Goal: Information Seeking & Learning: Learn about a topic

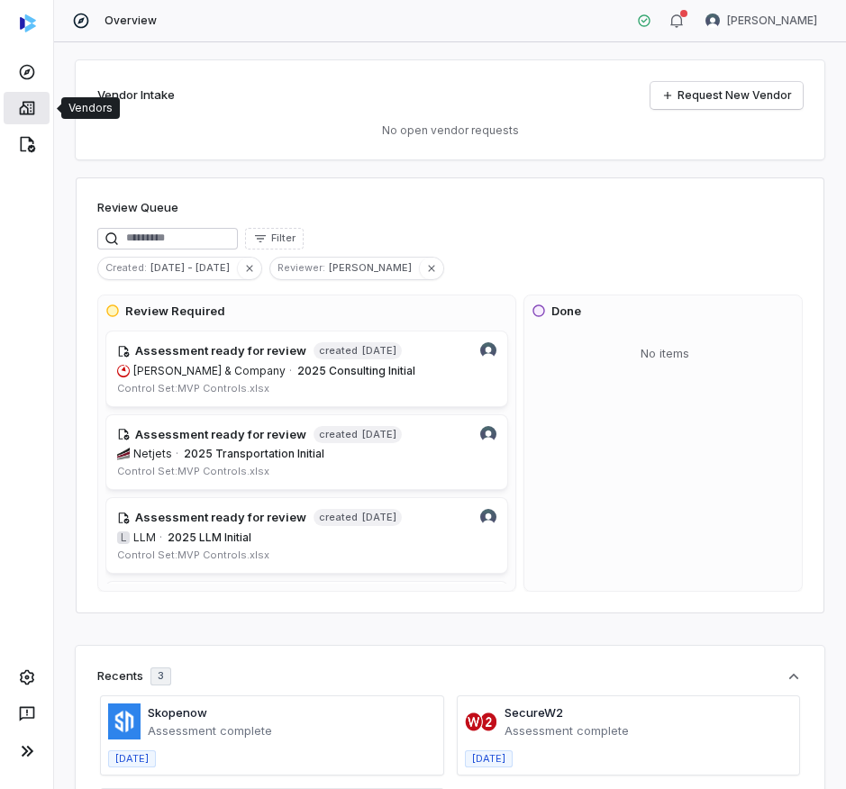
click at [7, 102] on link at bounding box center [27, 108] width 46 height 32
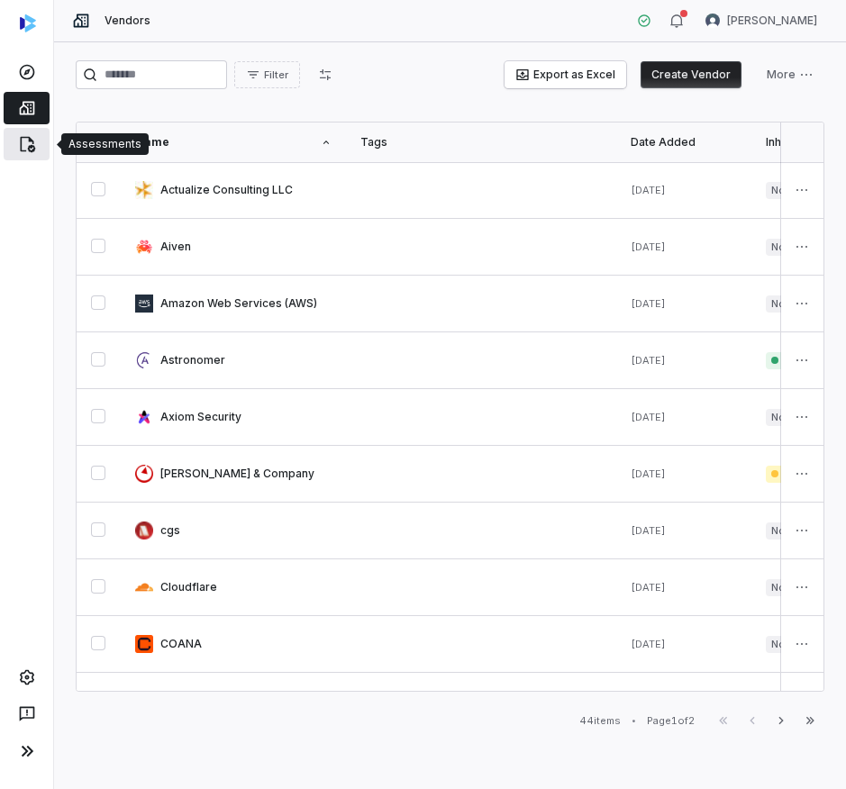
click at [41, 144] on link at bounding box center [27, 144] width 46 height 32
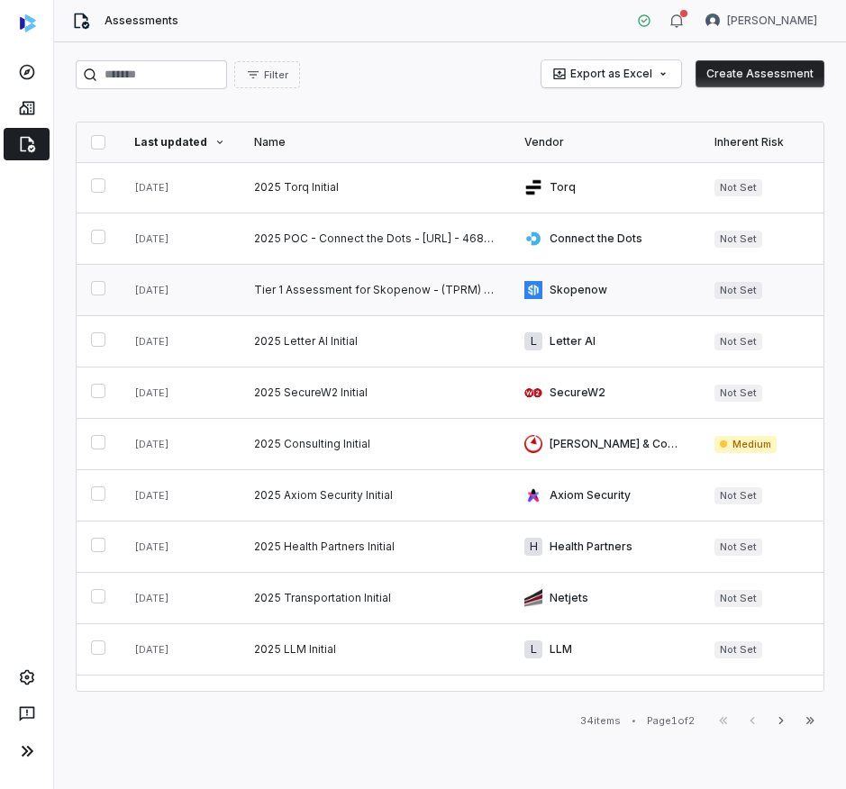
click at [367, 300] on link at bounding box center [375, 290] width 270 height 50
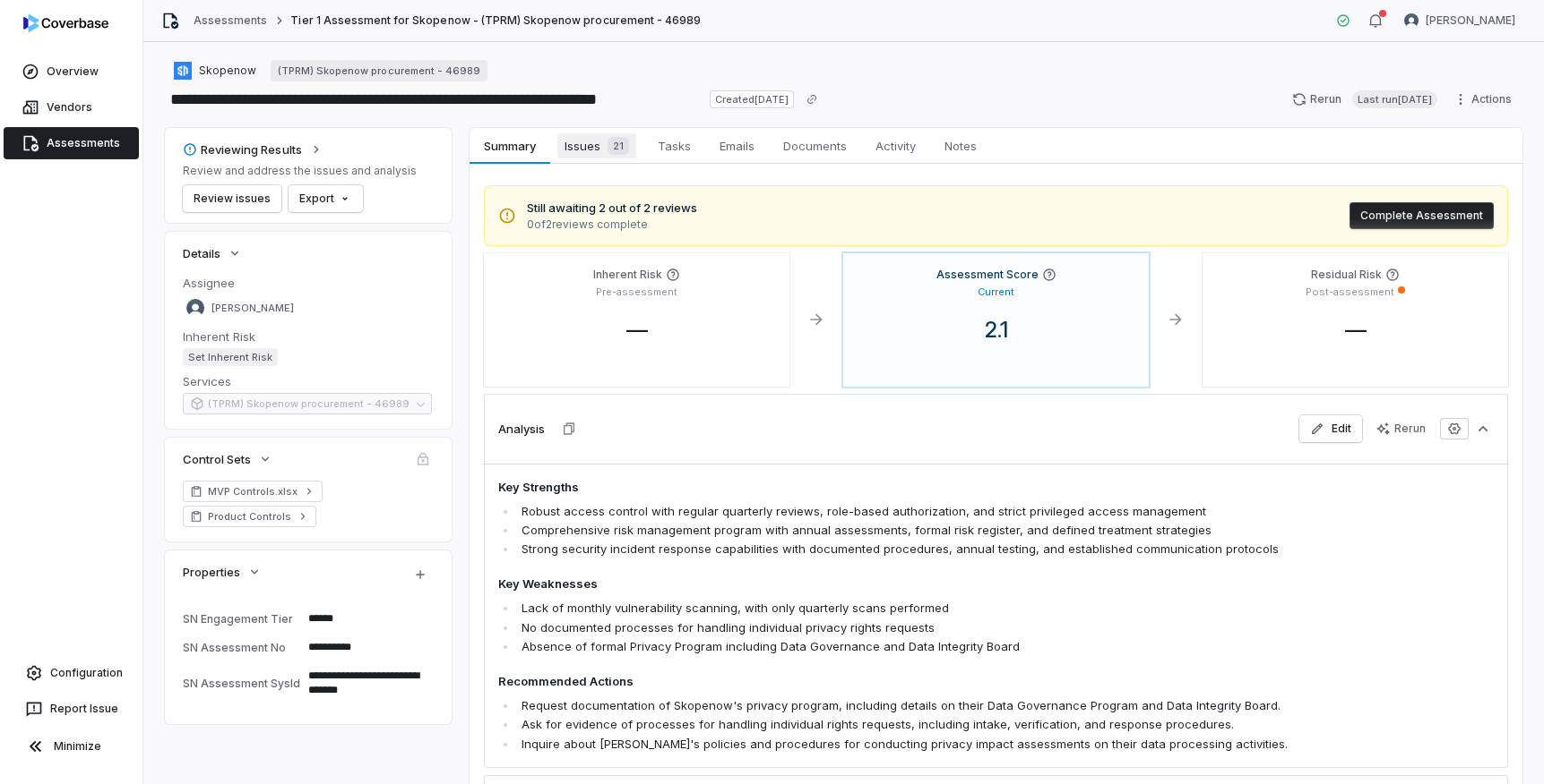
click at [582, 148] on span "Issues 21" at bounding box center [596, 145] width 79 height 25
type textarea "*"
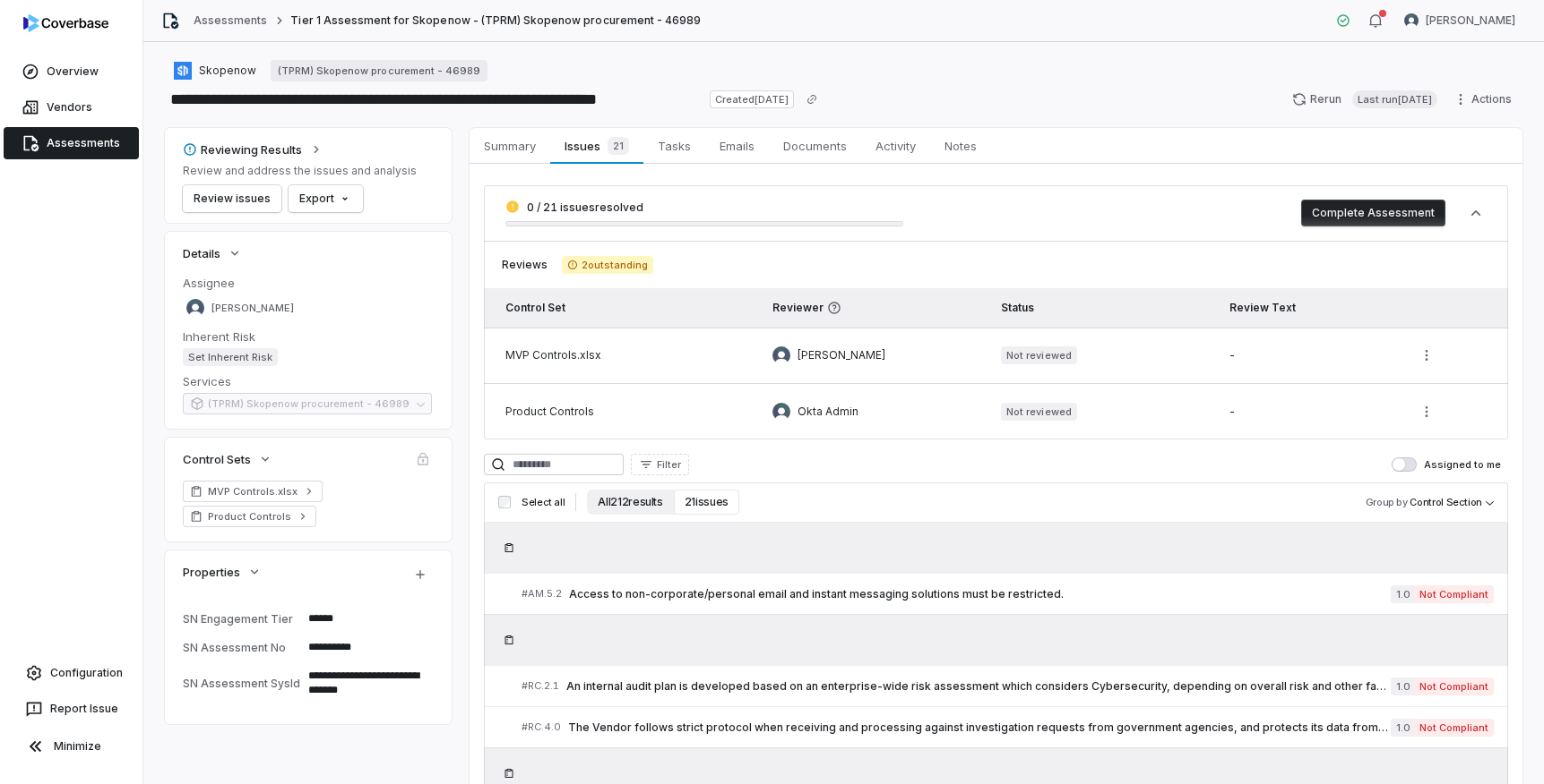
click at [625, 503] on button "All 212 results" at bounding box center [629, 502] width 86 height 25
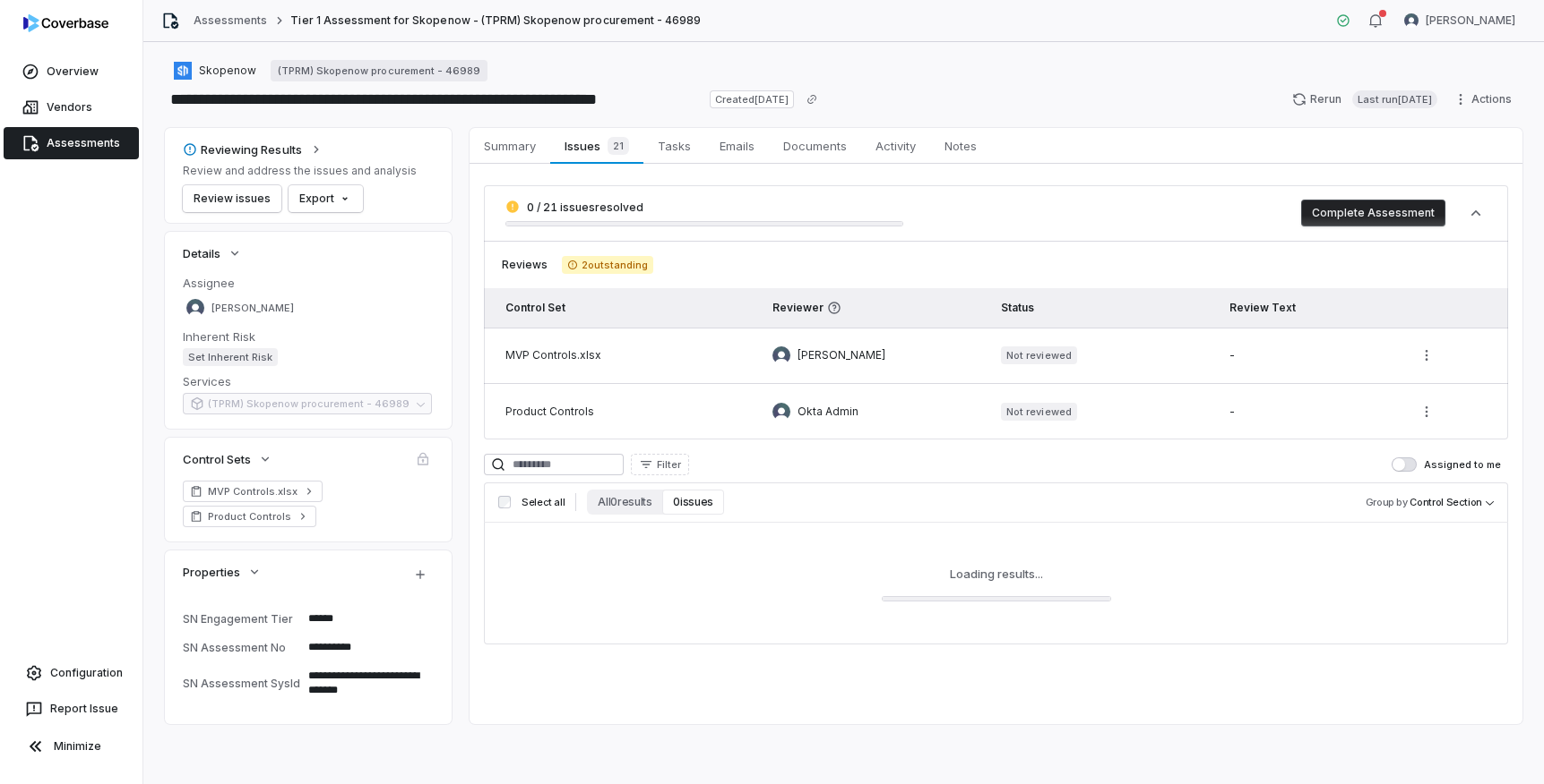
click at [942, 65] on div "Skopenow (TPRM) Skopenow procurement - 46989" at bounding box center [843, 71] width 1357 height 22
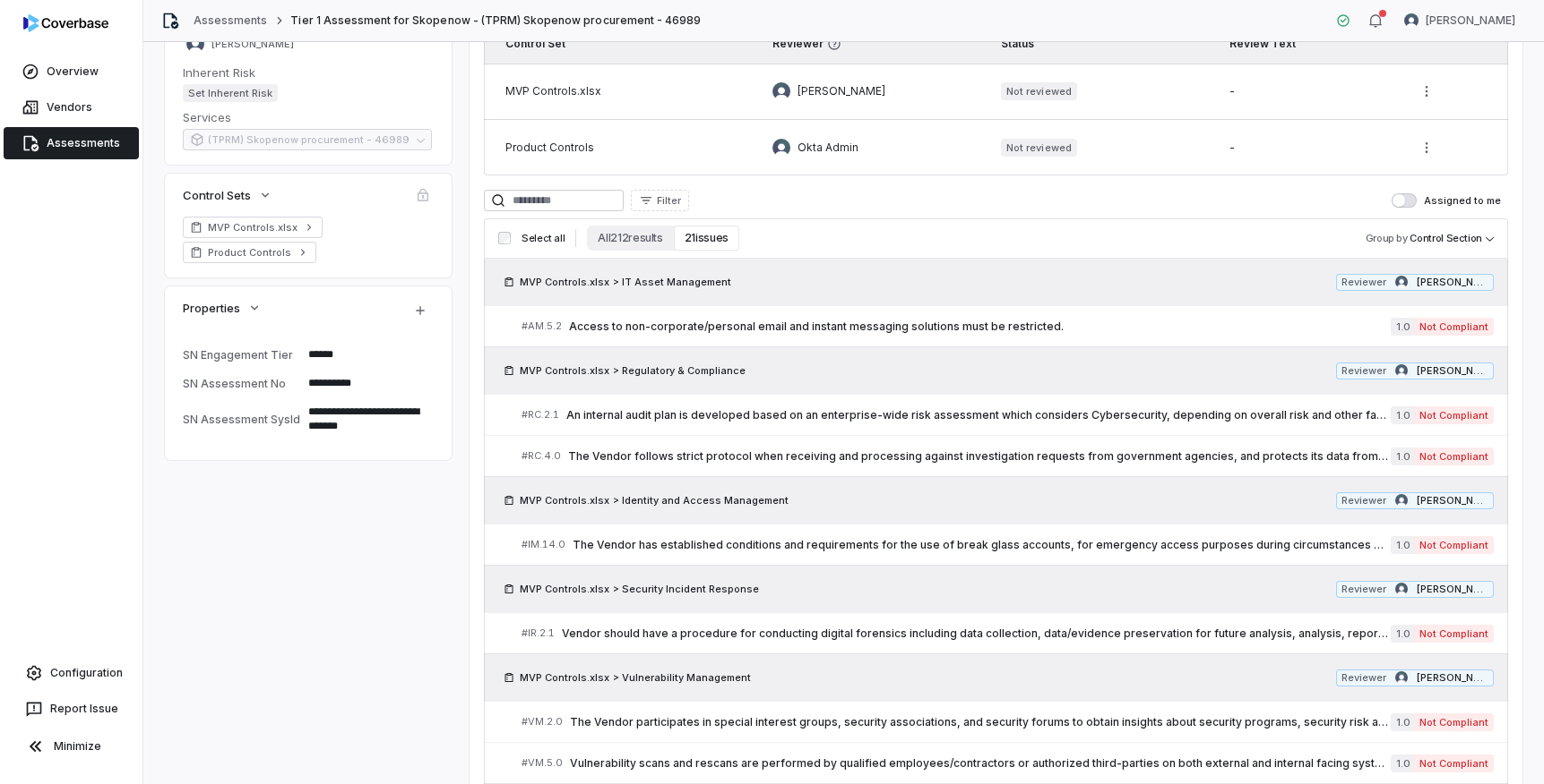
scroll to position [262, 0]
click at [640, 247] on button "All 212 results" at bounding box center [629, 239] width 86 height 25
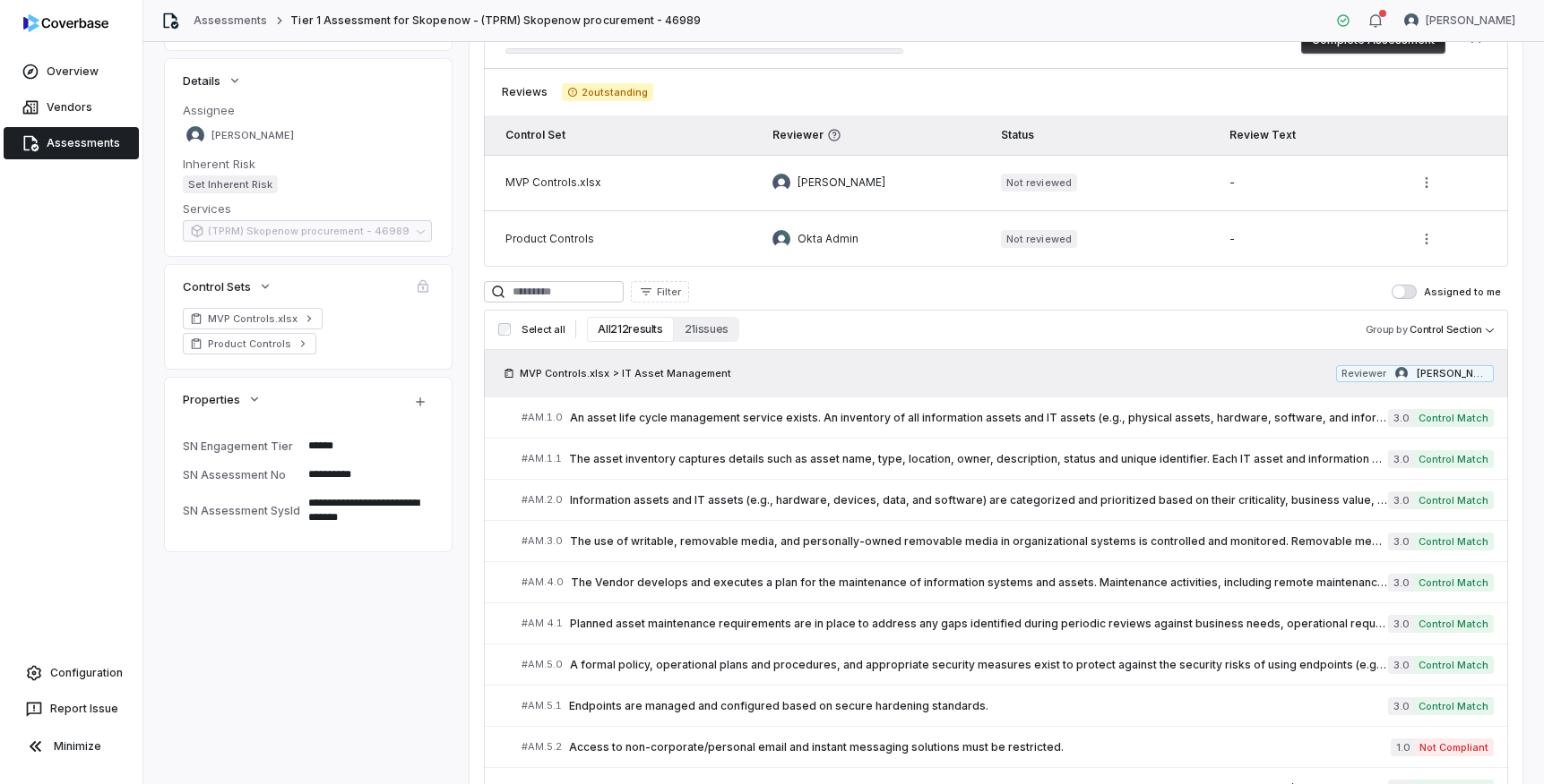
scroll to position [190, 0]
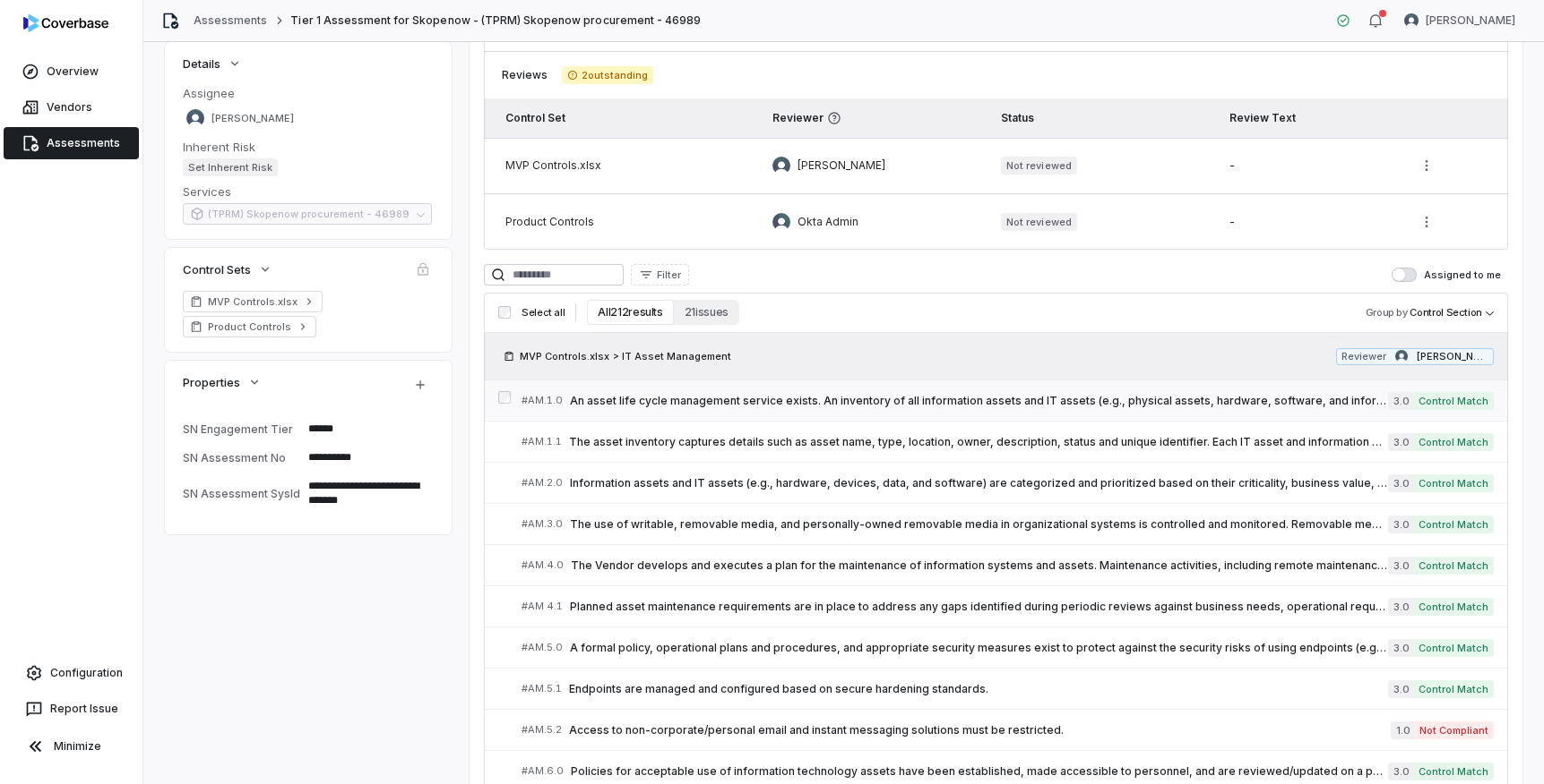
click at [833, 415] on link "# AM.1.0 An asset life cycle management service exists. An inventory of all inf…" at bounding box center [1007, 400] width 972 height 41
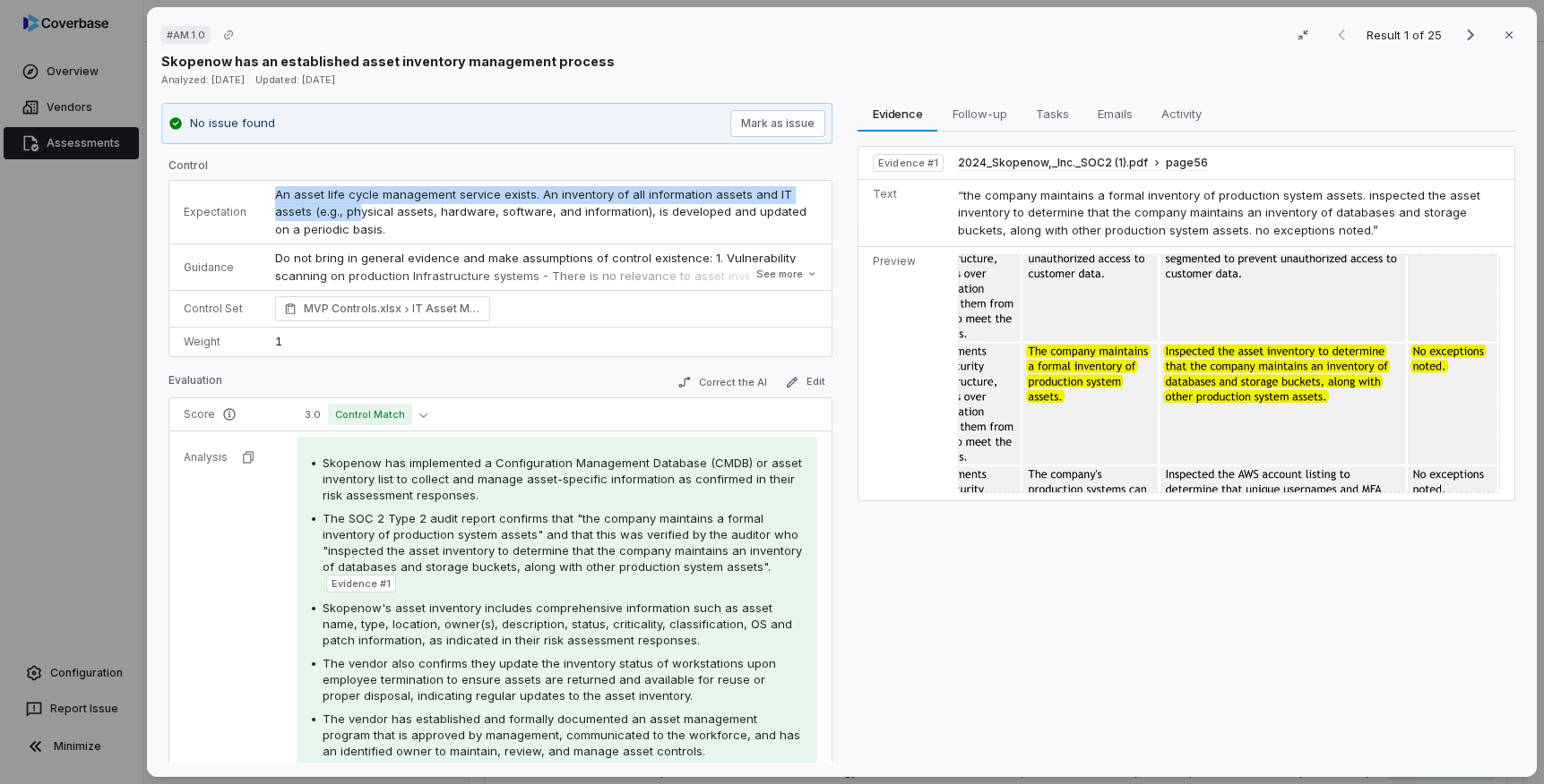
drag, startPoint x: 273, startPoint y: 195, endPoint x: 319, endPoint y: 218, distance: 51.4
click at [319, 218] on span "An asset life cycle management service exists. An inventory of all information …" at bounding box center [543, 212] width 535 height 50
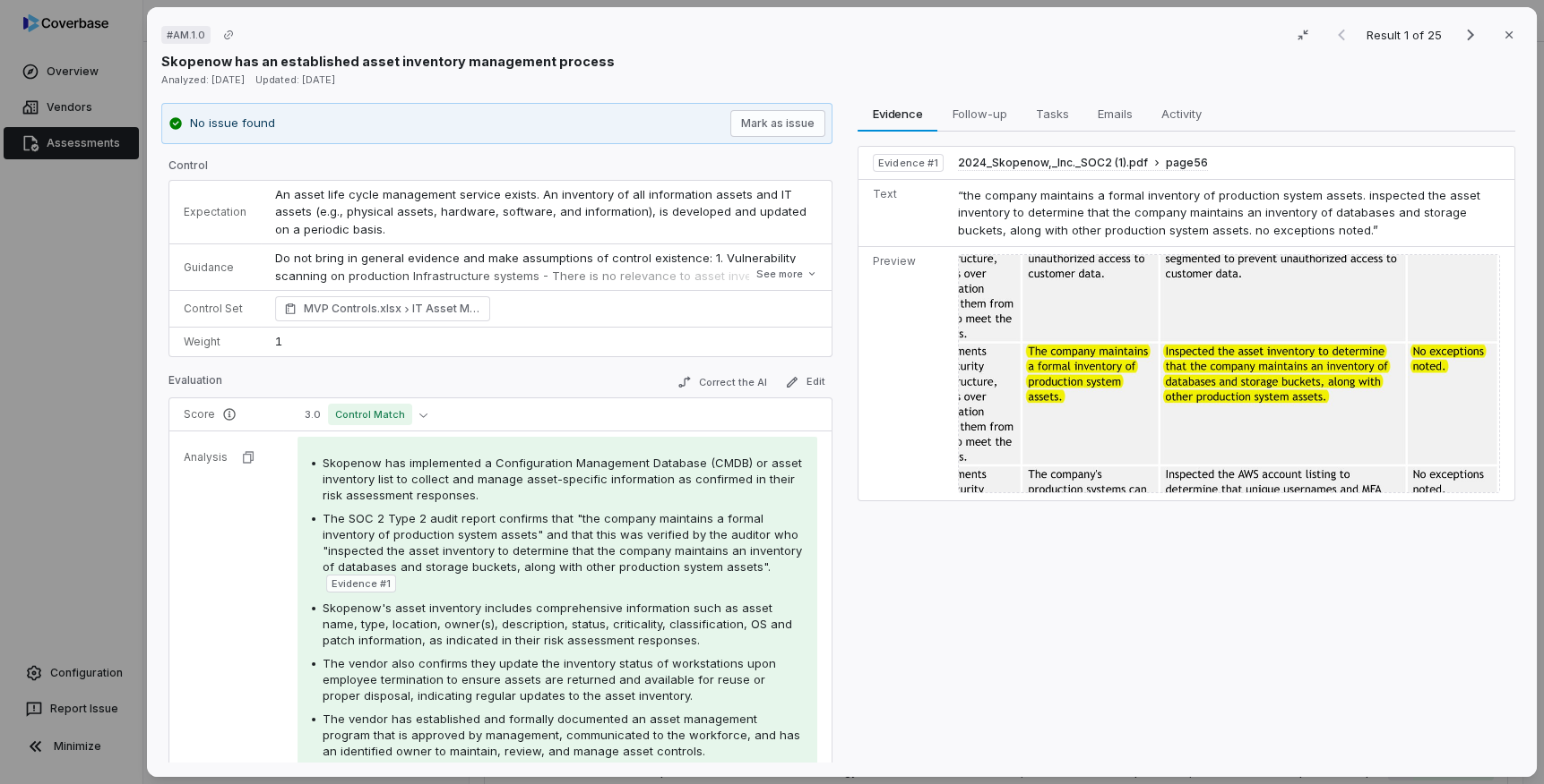
click at [95, 276] on div "# AM.1.0 Result 1 of 25 Close Skopenow has an established asset inventory manag…" at bounding box center [772, 392] width 1544 height 784
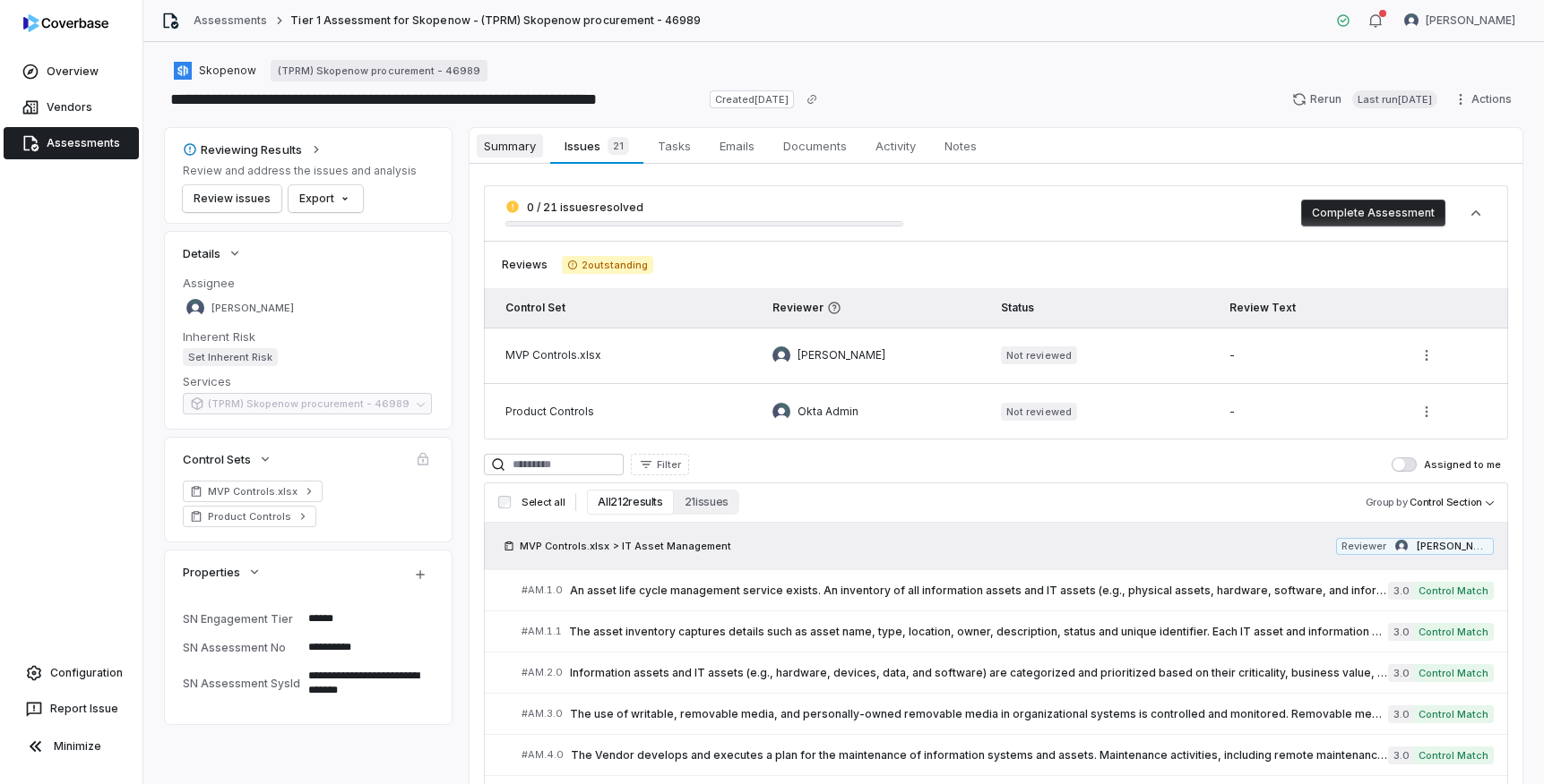
click at [523, 158] on link "Summary Summary" at bounding box center [509, 146] width 81 height 36
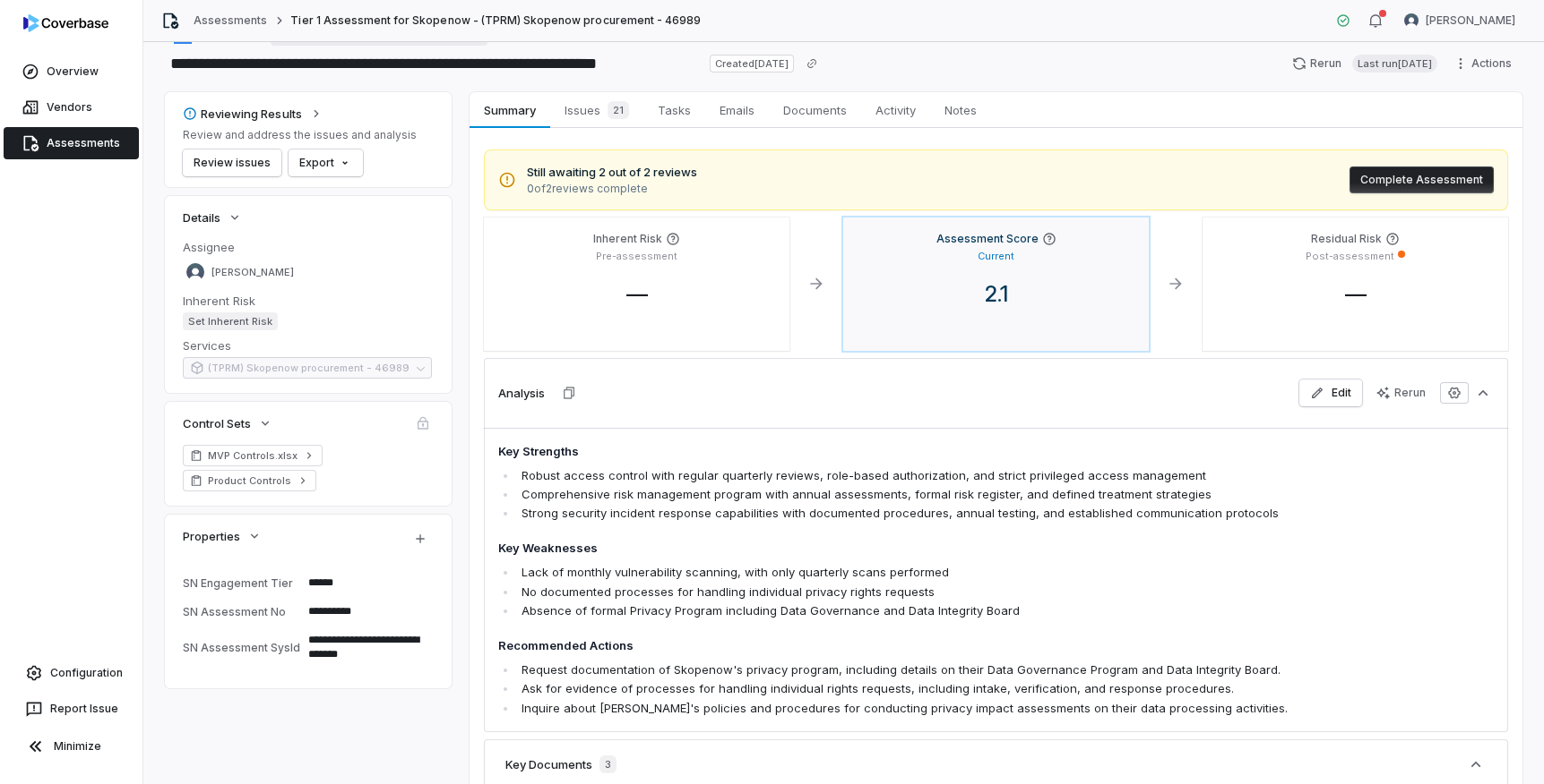
scroll to position [34, 0]
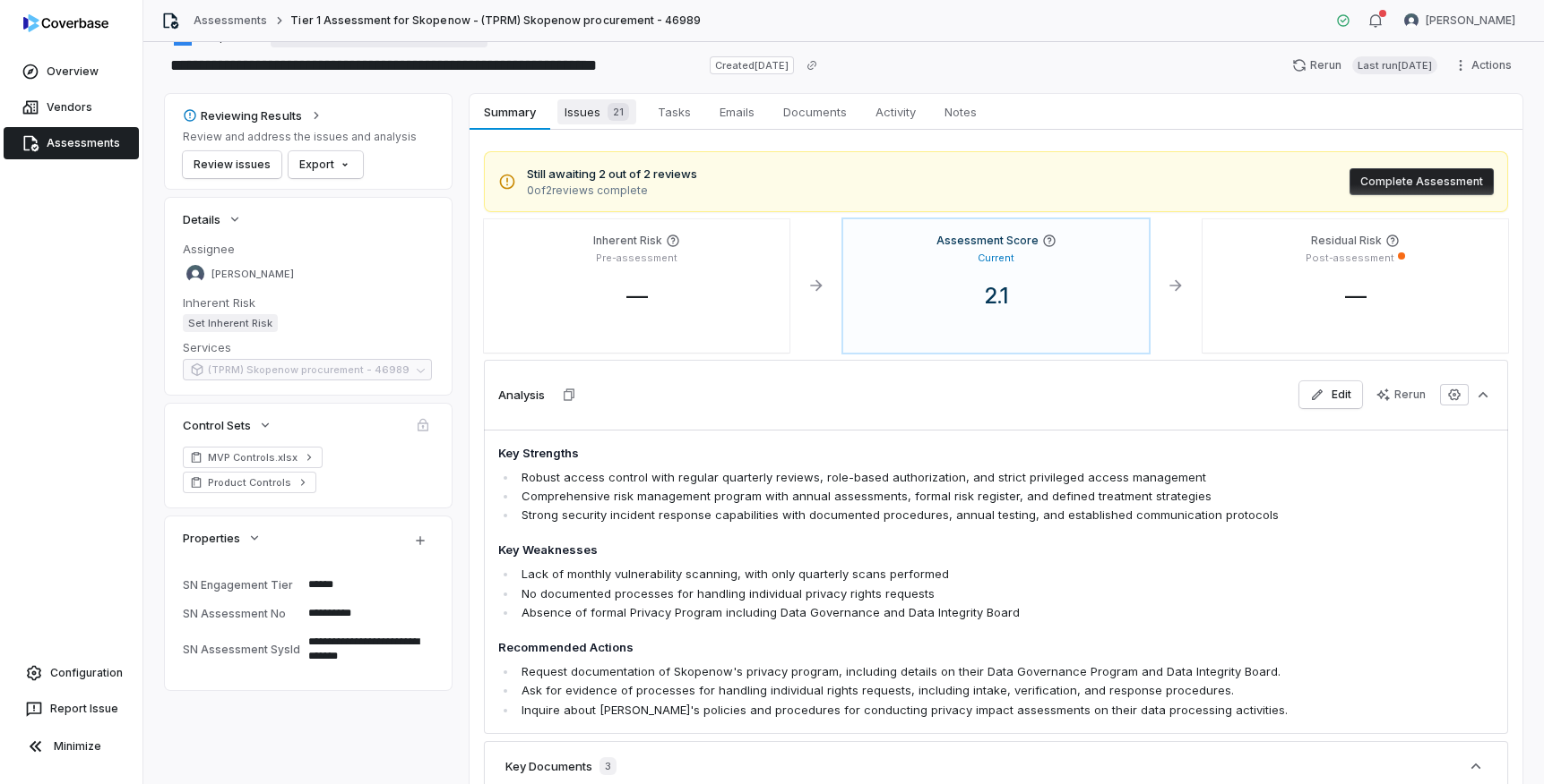
click at [596, 121] on span "Issues 21" at bounding box center [596, 111] width 79 height 25
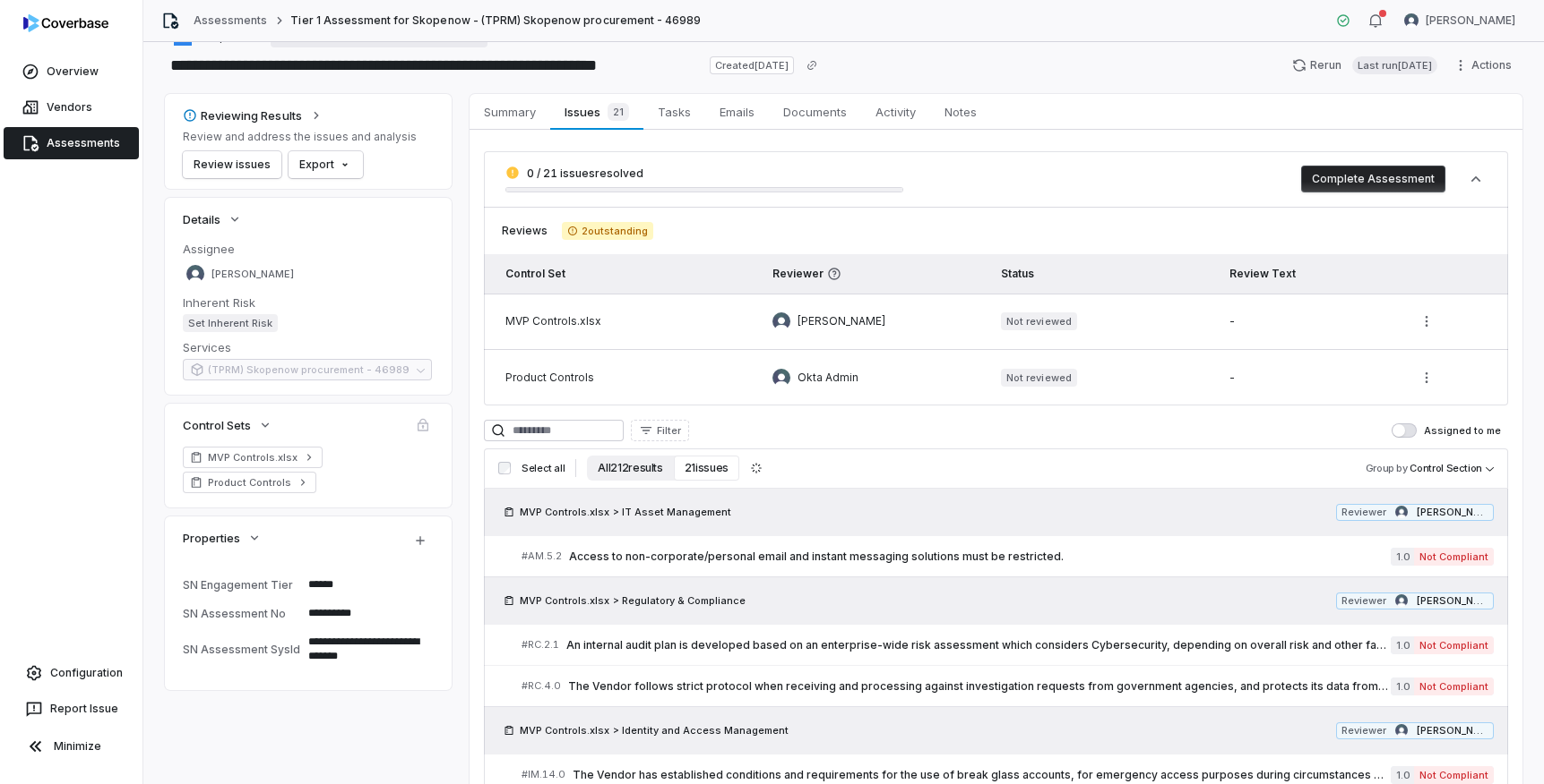
click at [615, 471] on button "All 212 results" at bounding box center [629, 468] width 86 height 25
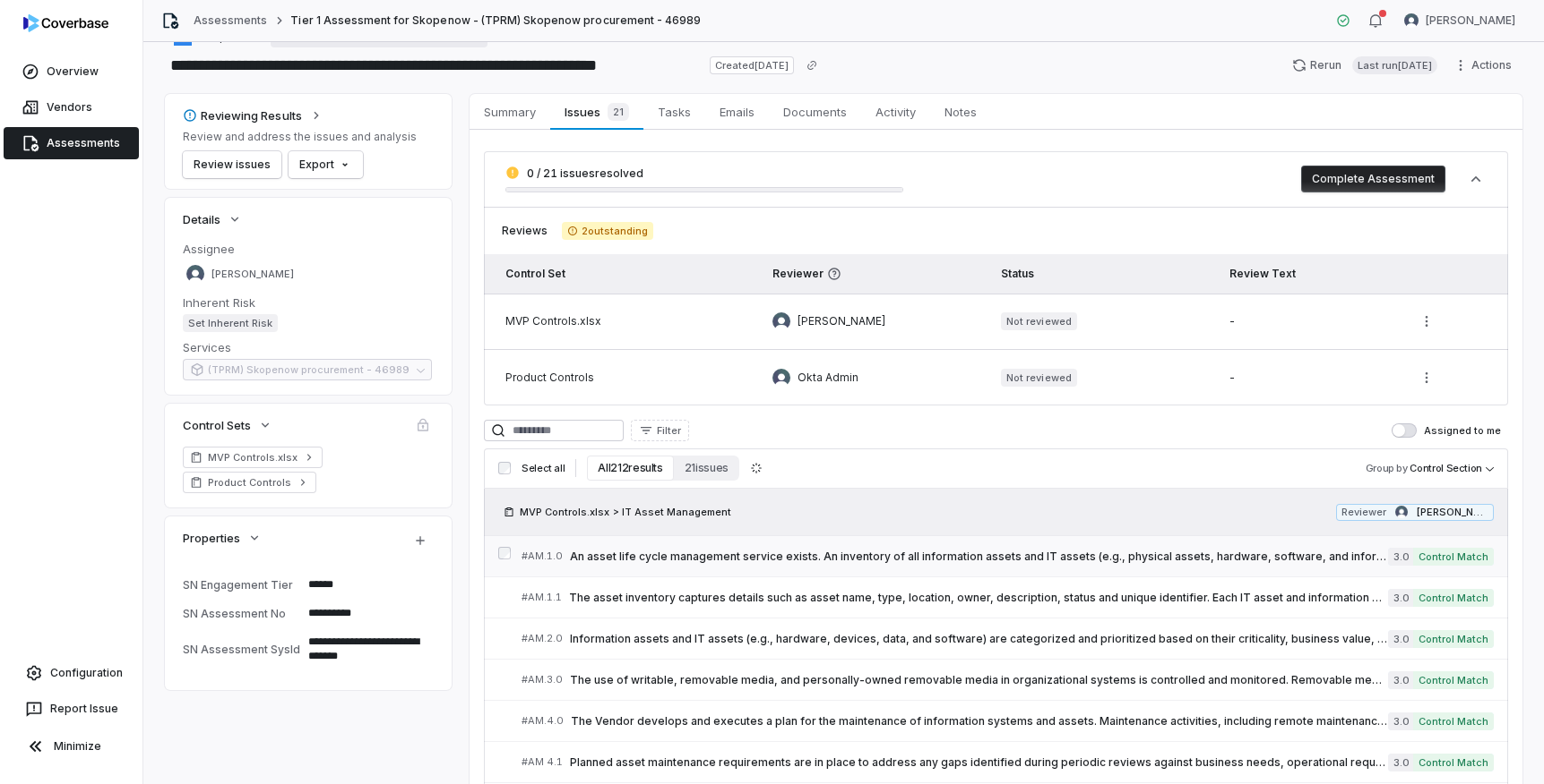
click at [665, 565] on link "# AM.1.0 An asset life cycle management service exists. An inventory of all inf…" at bounding box center [1007, 556] width 972 height 41
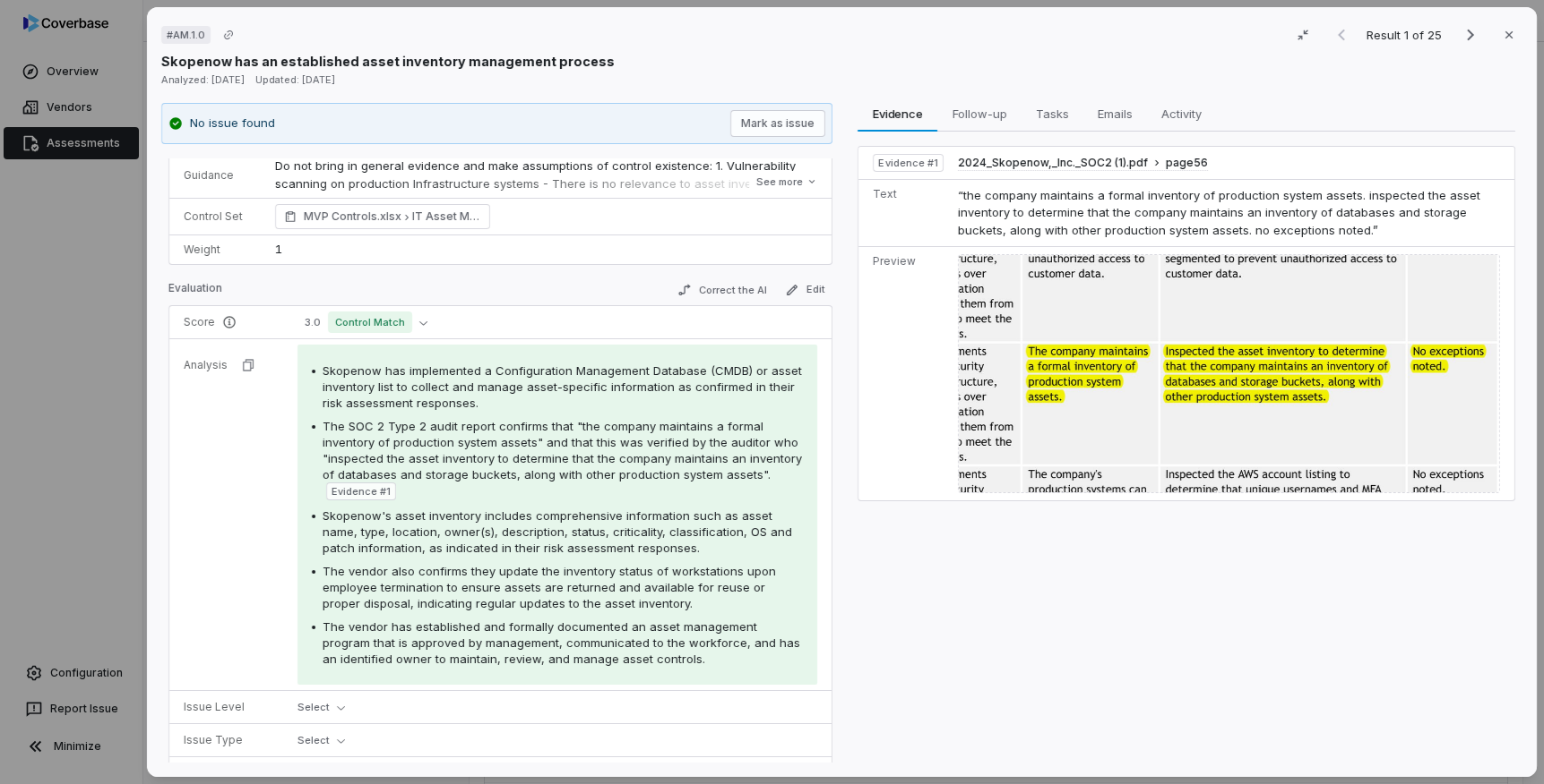
scroll to position [136, 0]
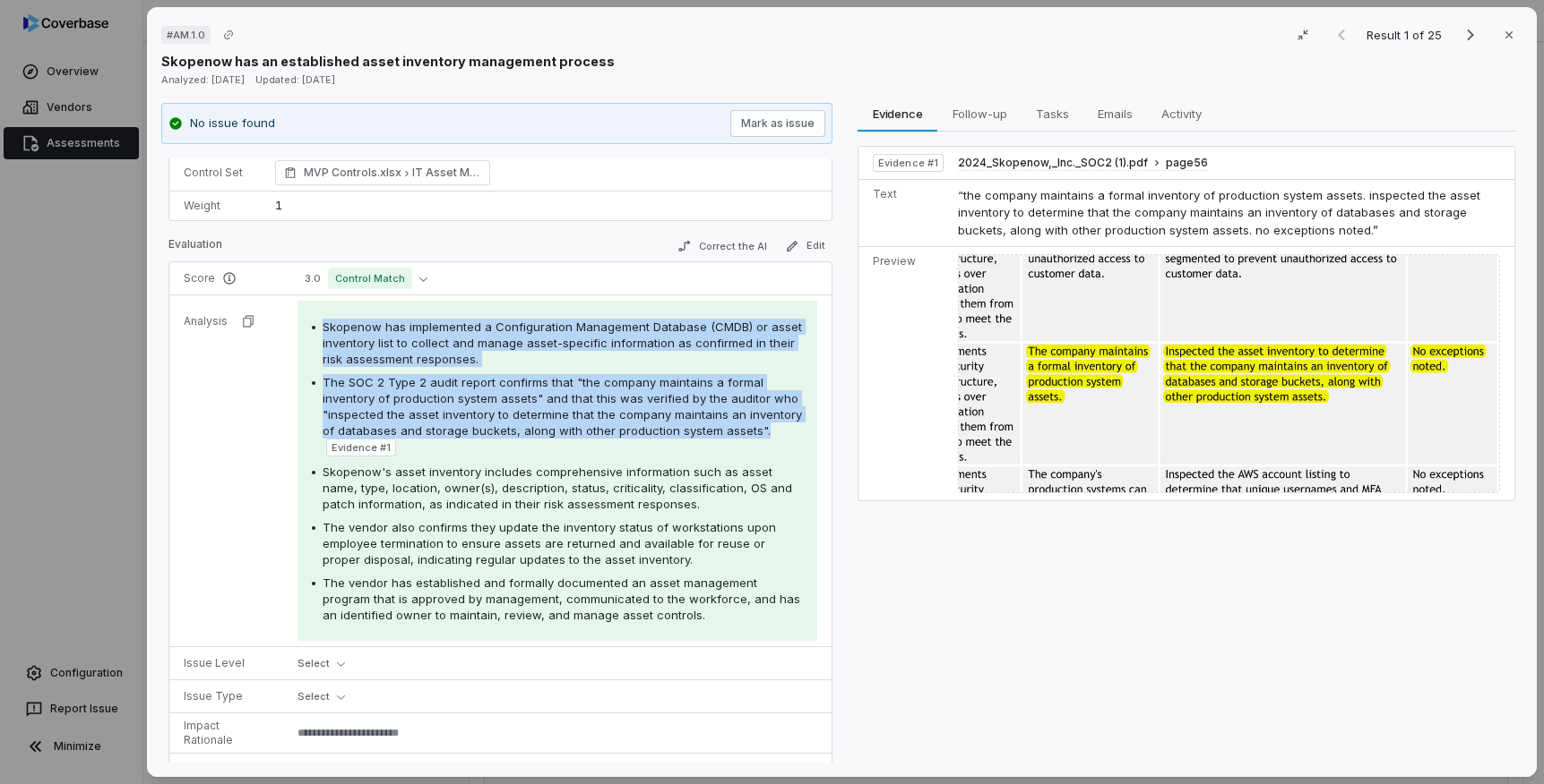
drag, startPoint x: 321, startPoint y: 324, endPoint x: 755, endPoint y: 433, distance: 447.5
click at [755, 433] on div "Skopenow has implemented a Configuration Management Database (CMDB) or asset in…" at bounding box center [558, 471] width 491 height 304
type textarea "*"
